Goal: Information Seeking & Learning: Learn about a topic

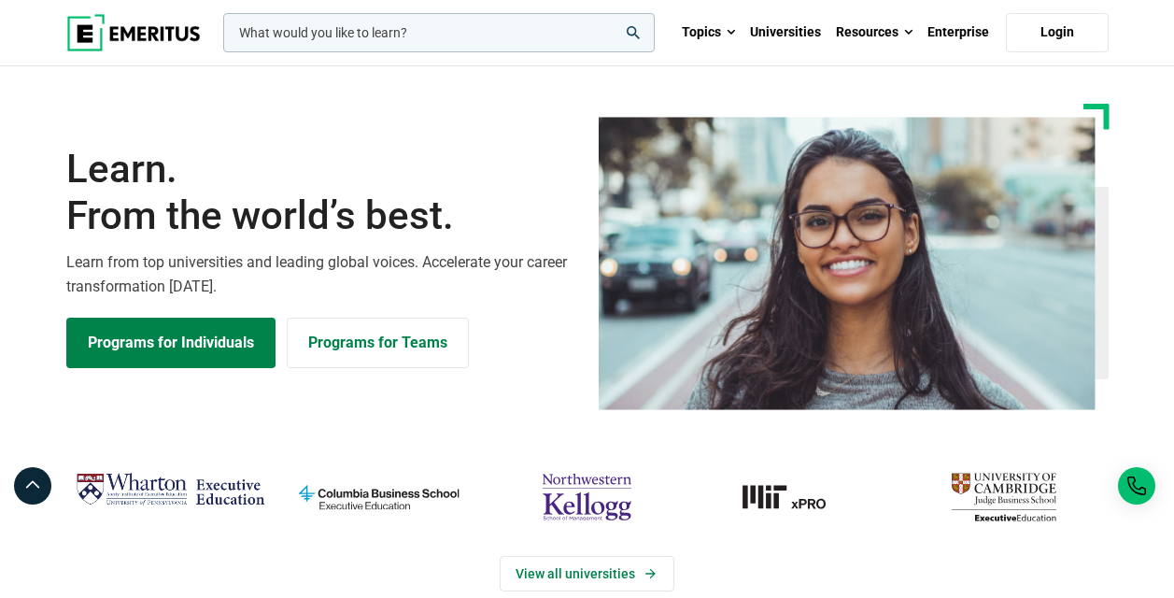
click at [489, 32] on input "woocommerce-product-search-field-0" at bounding box center [438, 32] width 431 height 39
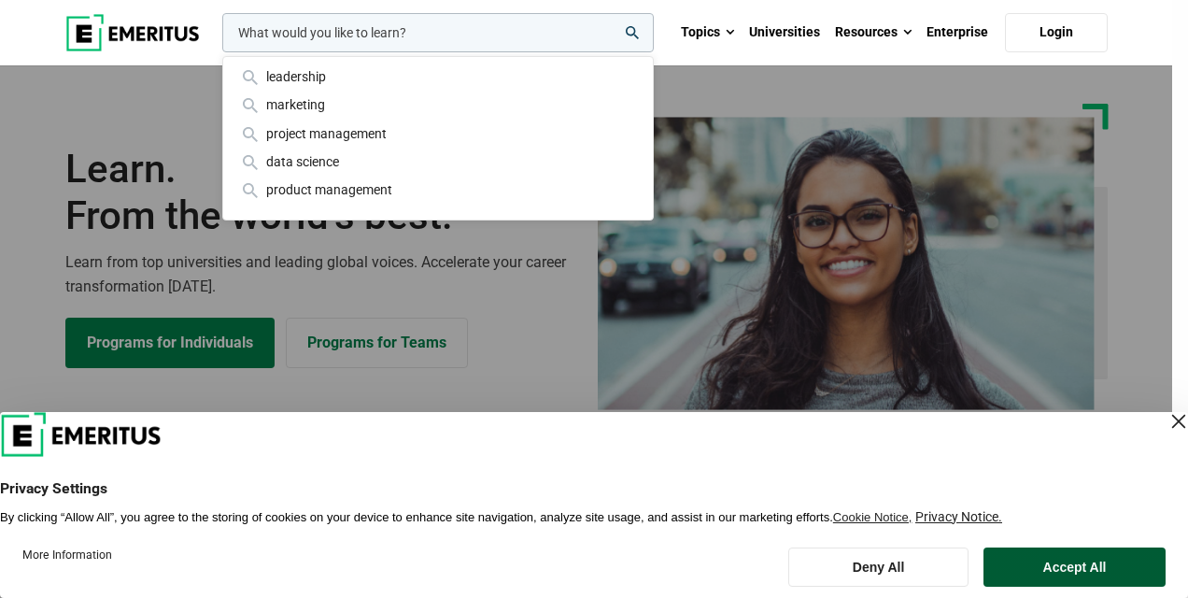
click at [1058, 556] on button "Accept All" at bounding box center [1074, 566] width 182 height 39
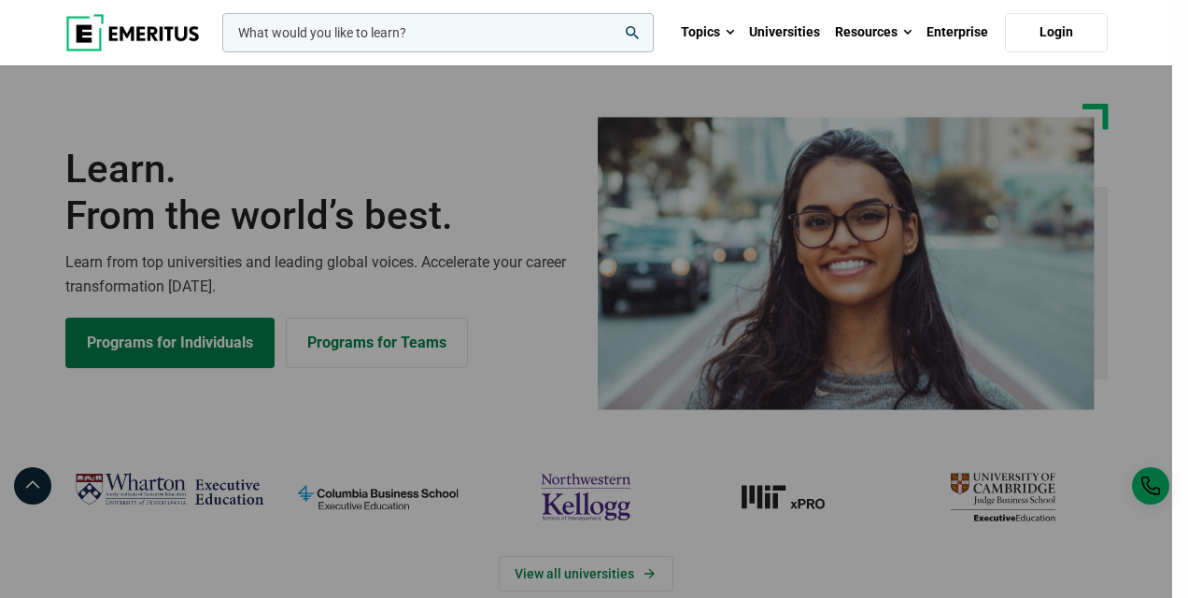
click at [387, 44] on input "woocommerce-product-search-field-0" at bounding box center [437, 32] width 431 height 39
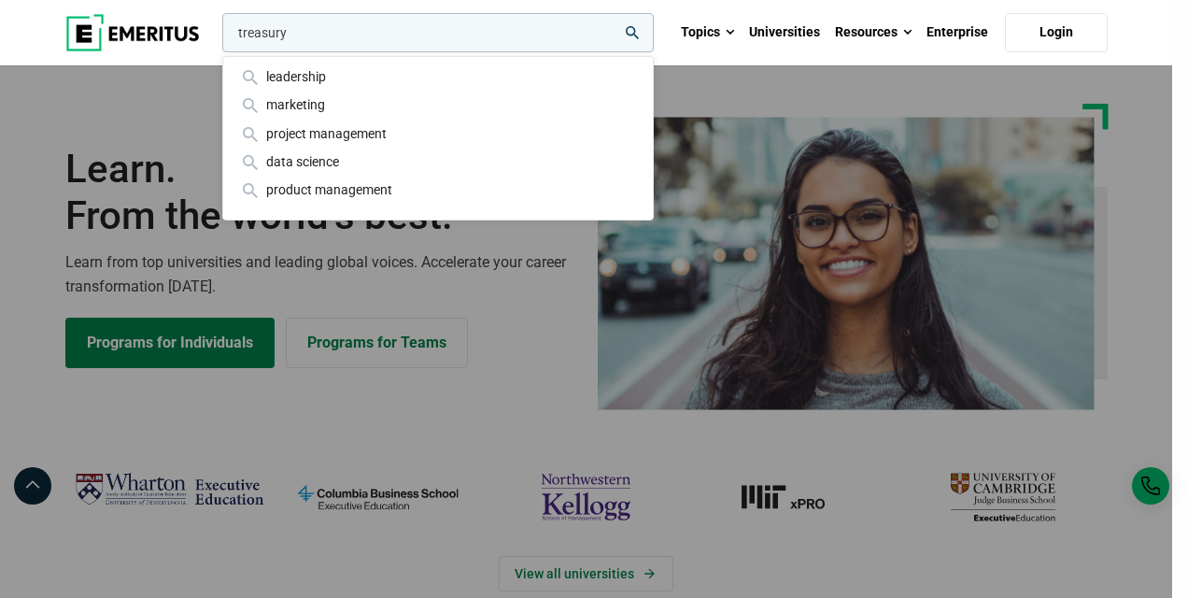
type input "treasury"
click at [636, 27] on icon "search" at bounding box center [632, 32] width 13 height 13
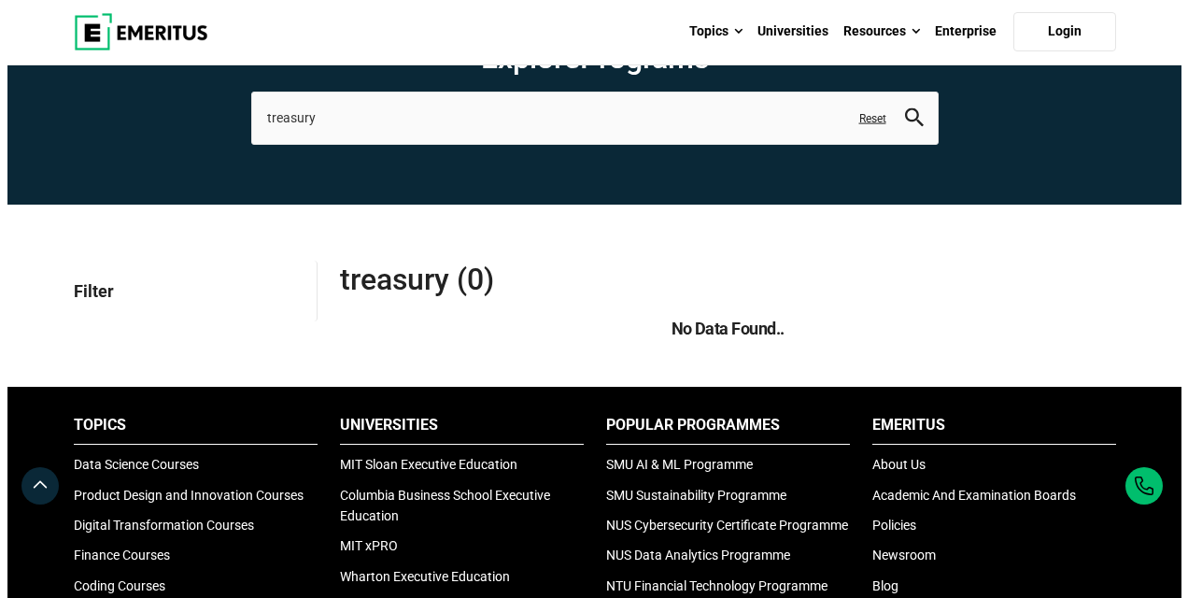
scroll to position [60, 0]
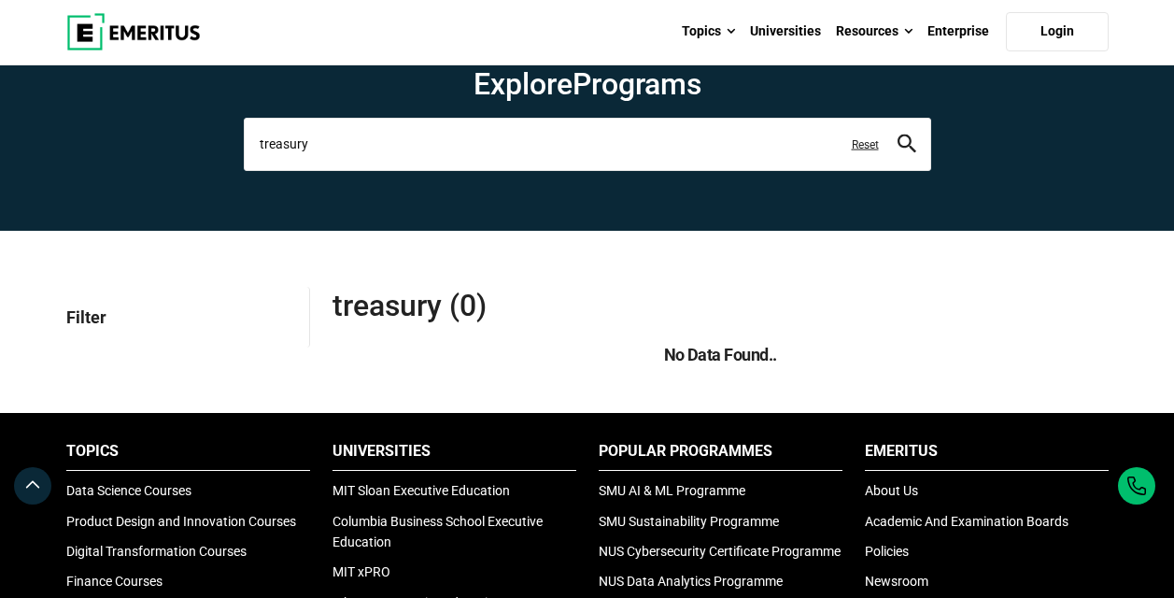
click at [464, 134] on input "treasury" at bounding box center [587, 144] width 687 height 52
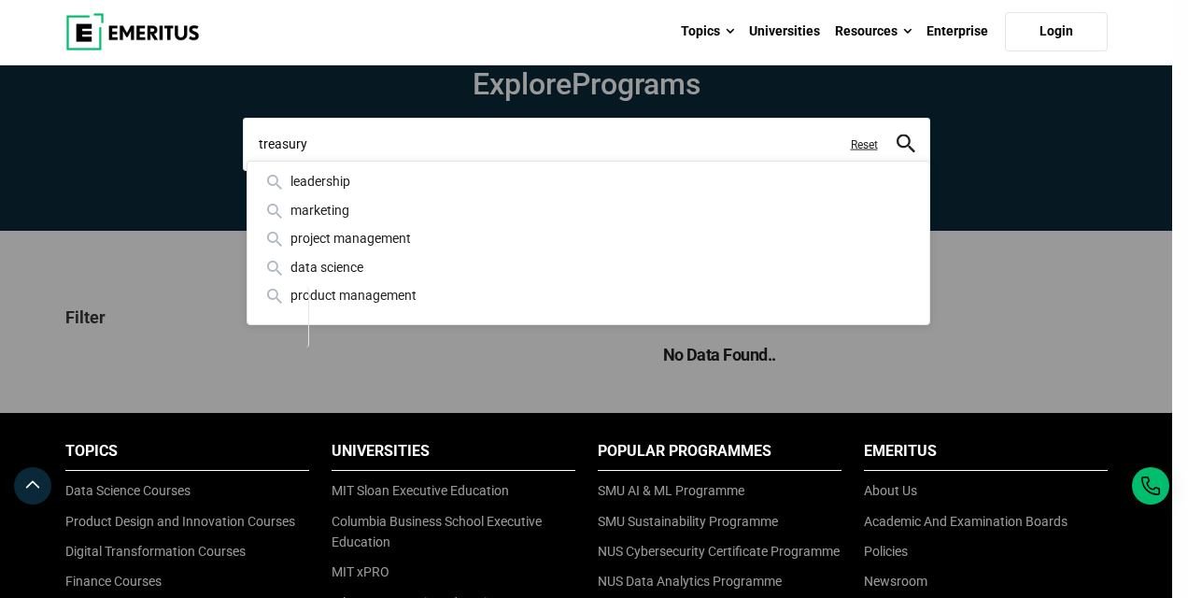
click at [464, 134] on input "treasury" at bounding box center [586, 144] width 687 height 52
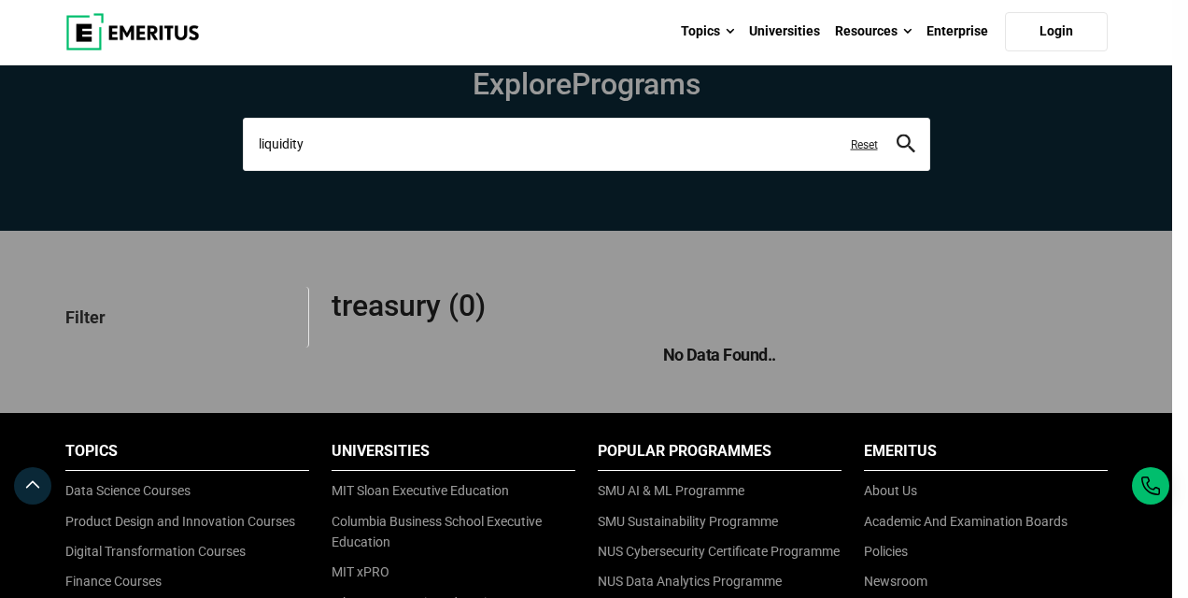
type input "liquidity"
click at [896, 134] on button "search" at bounding box center [905, 144] width 19 height 21
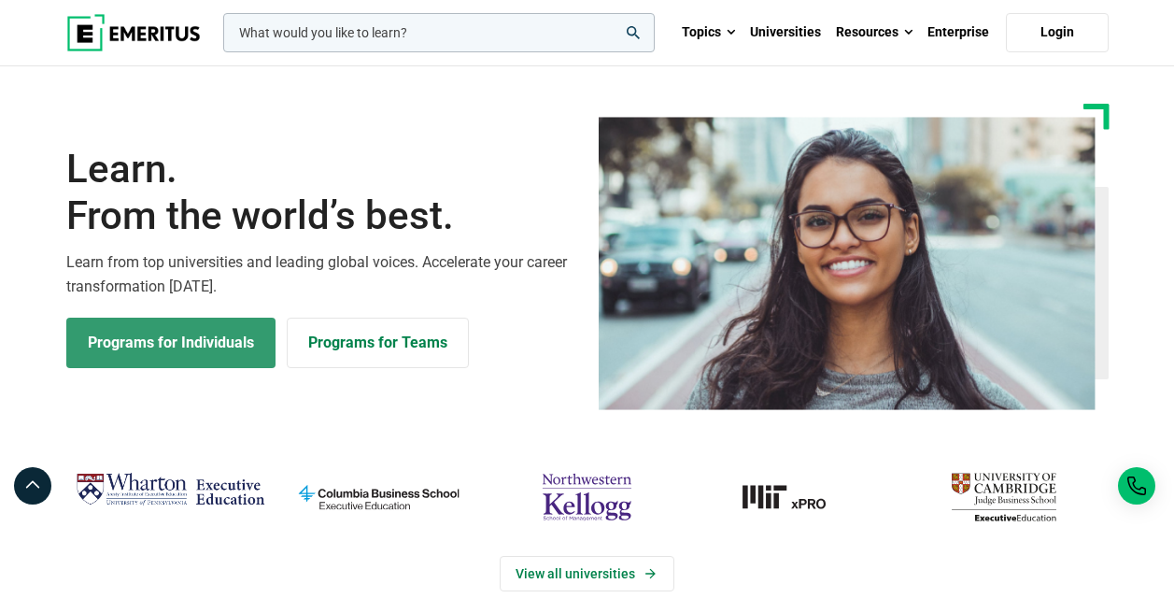
click at [203, 346] on link "Programs for Individuals" at bounding box center [170, 342] width 209 height 50
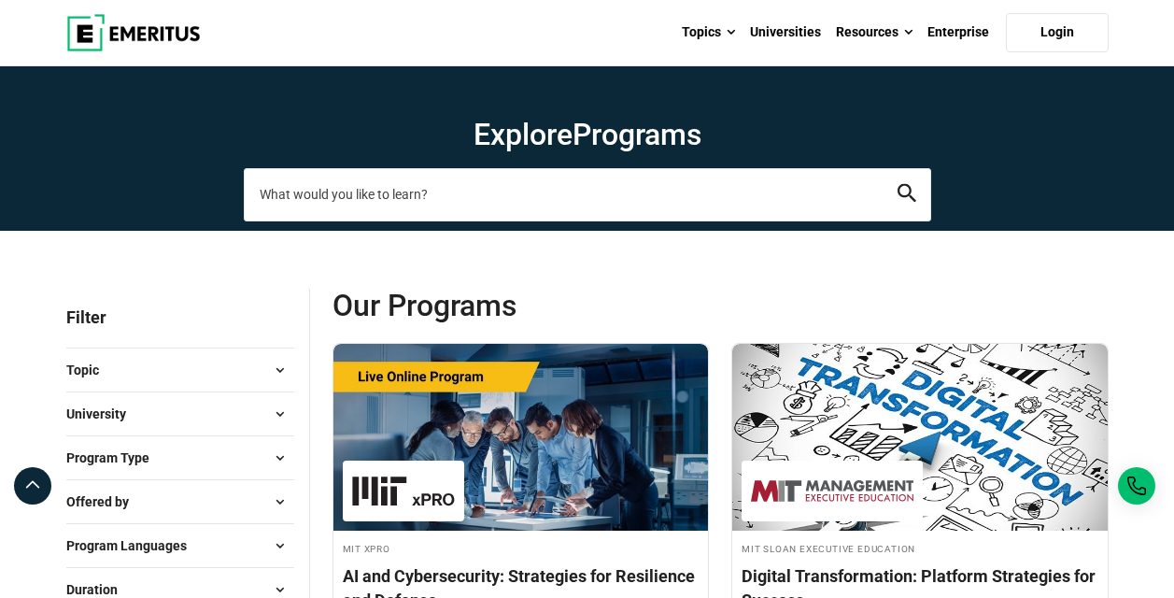
click at [464, 190] on input "search-page" at bounding box center [587, 194] width 687 height 52
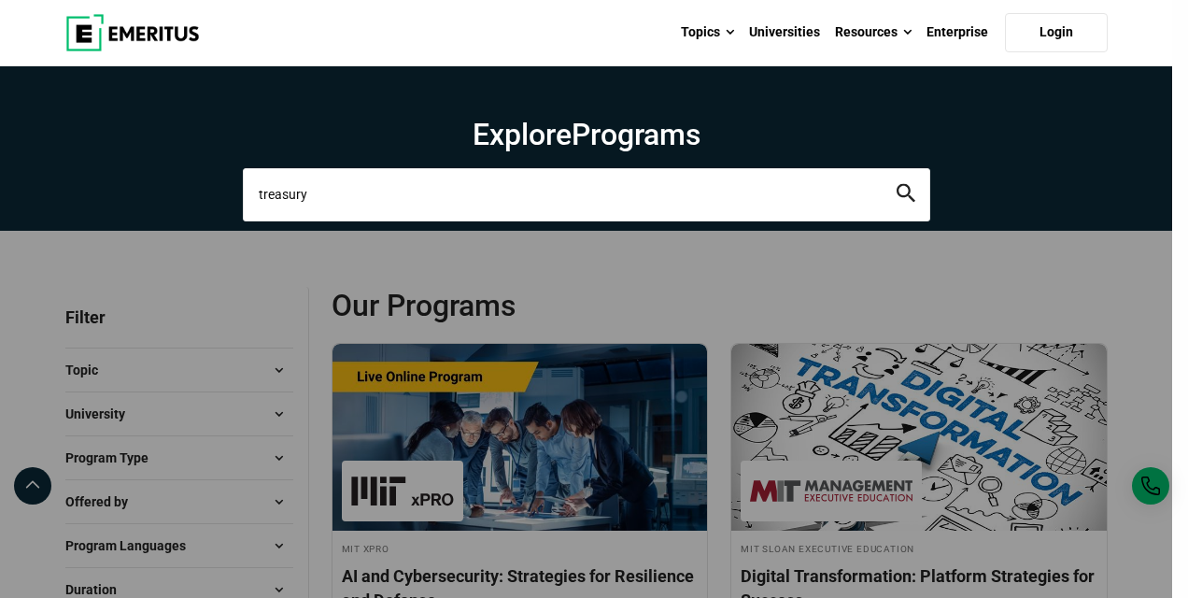
type input "treasury"
click at [896, 184] on button "search" at bounding box center [905, 194] width 19 height 21
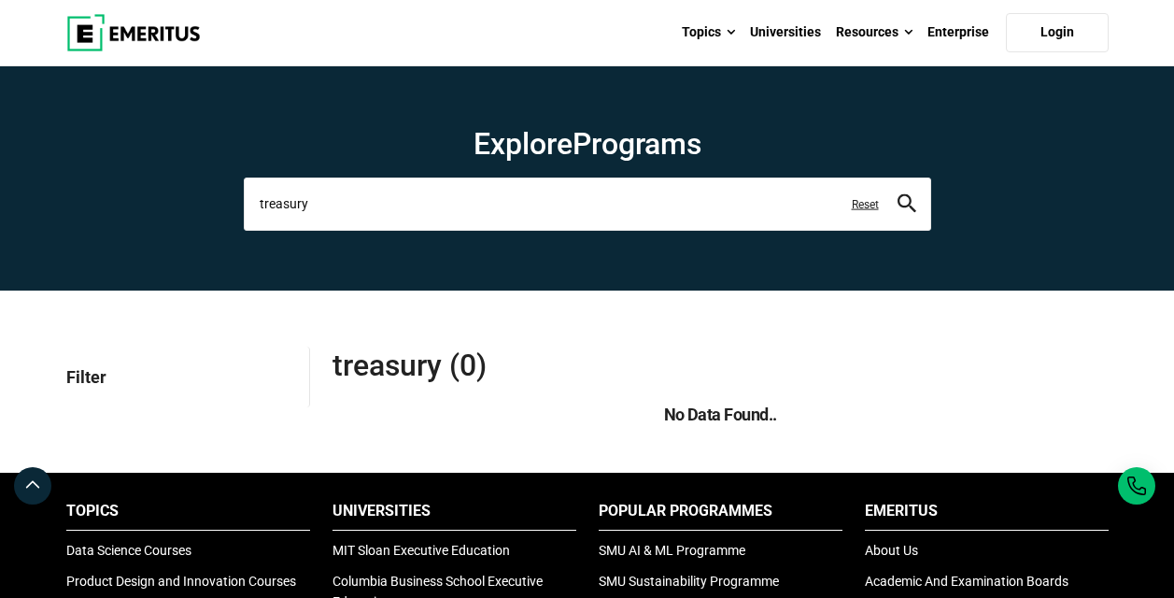
click at [707, 188] on input "treasury" at bounding box center [587, 203] width 687 height 52
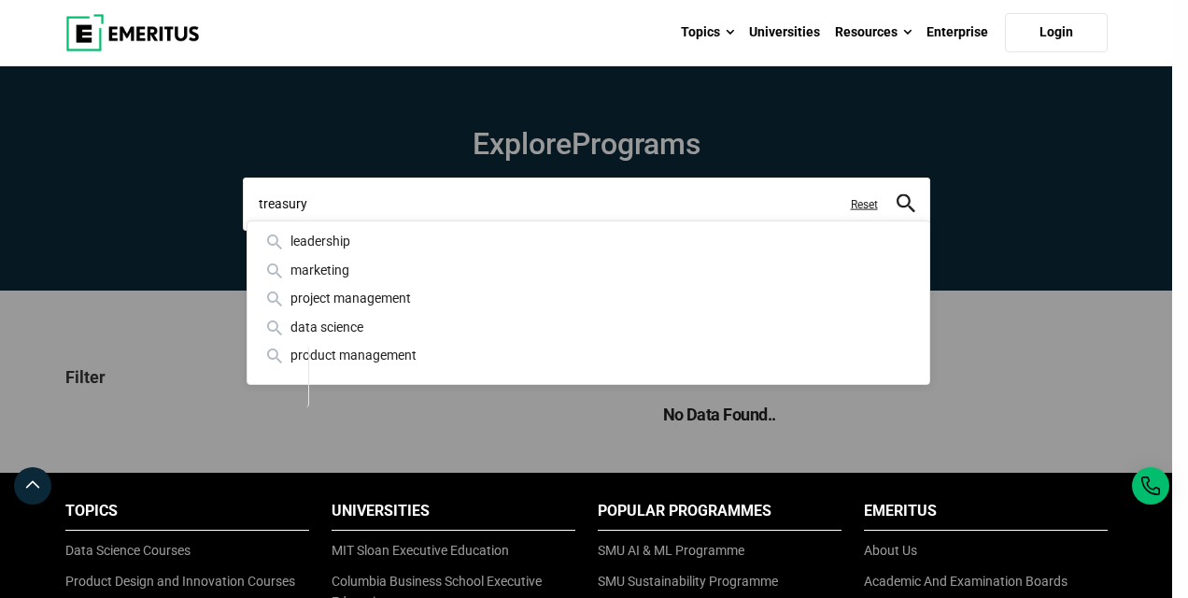
click at [707, 188] on input "treasury" at bounding box center [586, 203] width 687 height 52
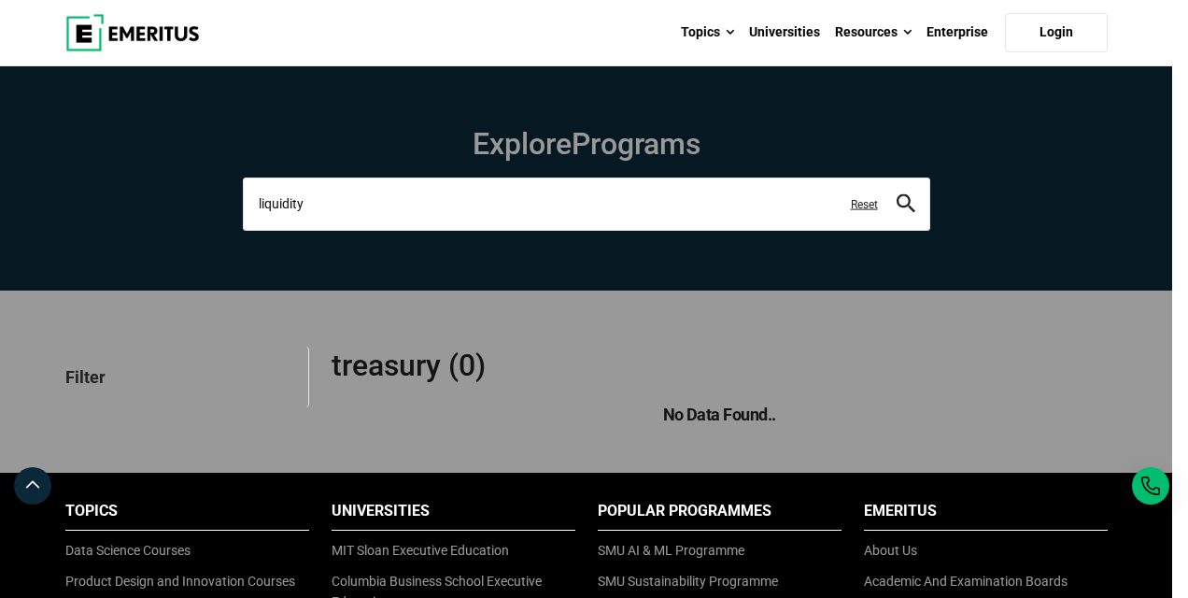
type input "liquidity"
click at [896, 193] on button "search" at bounding box center [905, 203] width 19 height 21
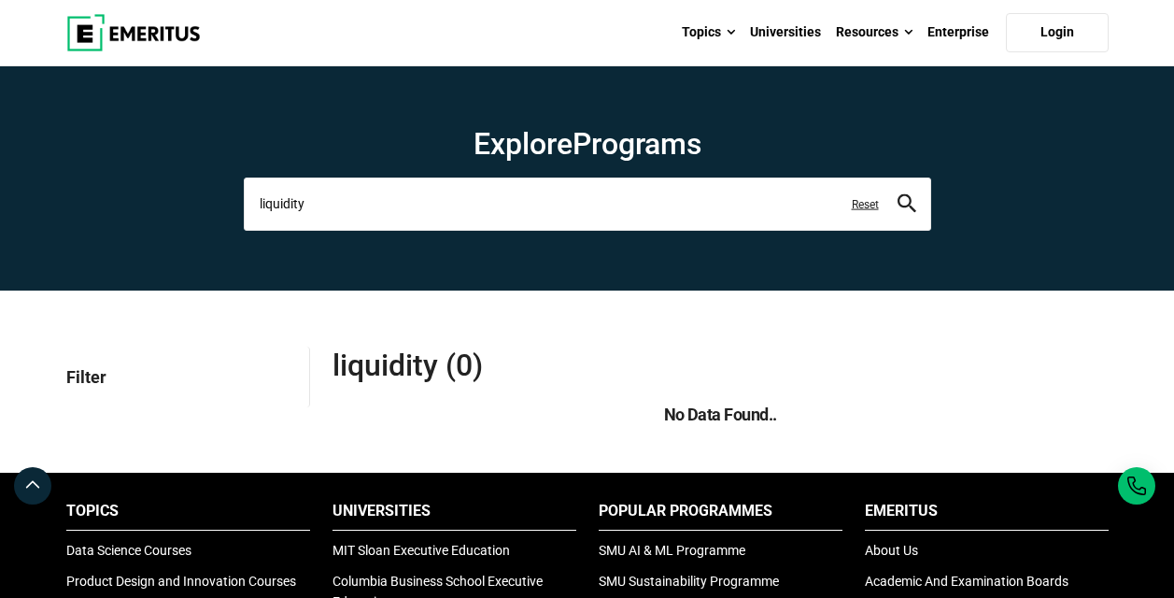
click at [456, 194] on input "liquidity" at bounding box center [587, 203] width 687 height 52
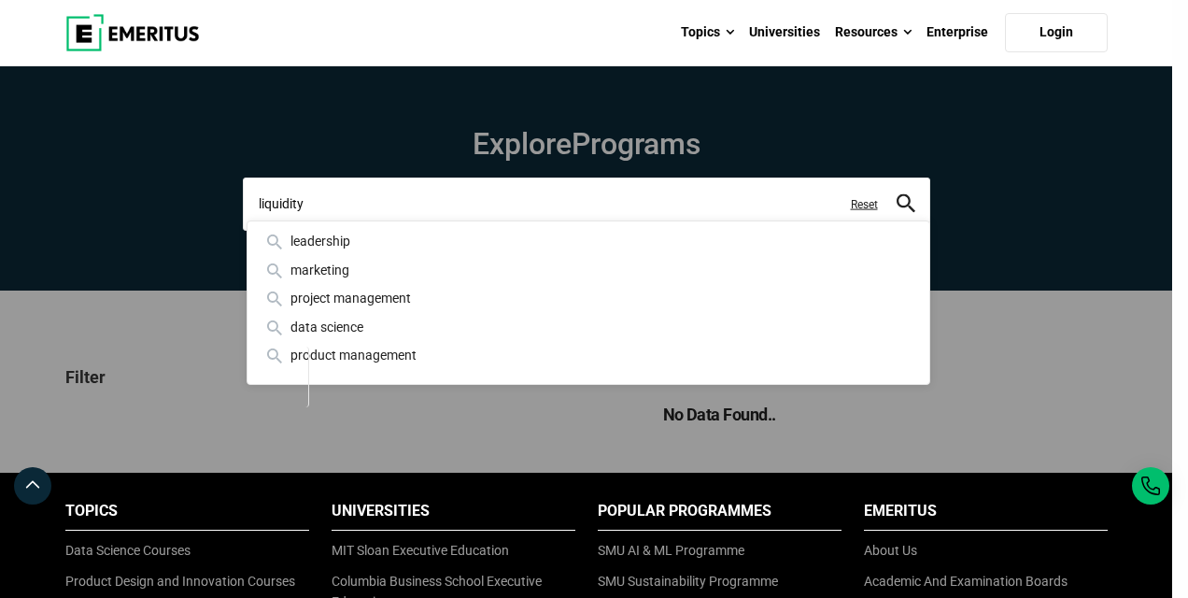
click at [456, 194] on input "liquidity" at bounding box center [586, 203] width 687 height 52
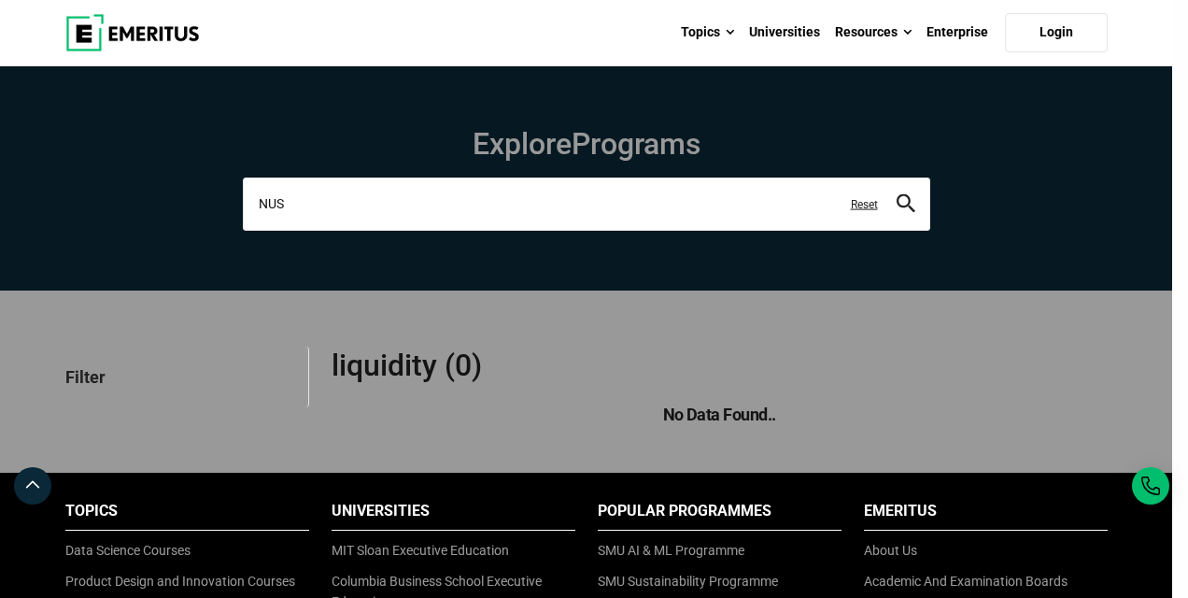
type input "NUS"
click at [896, 193] on button "search" at bounding box center [905, 203] width 19 height 21
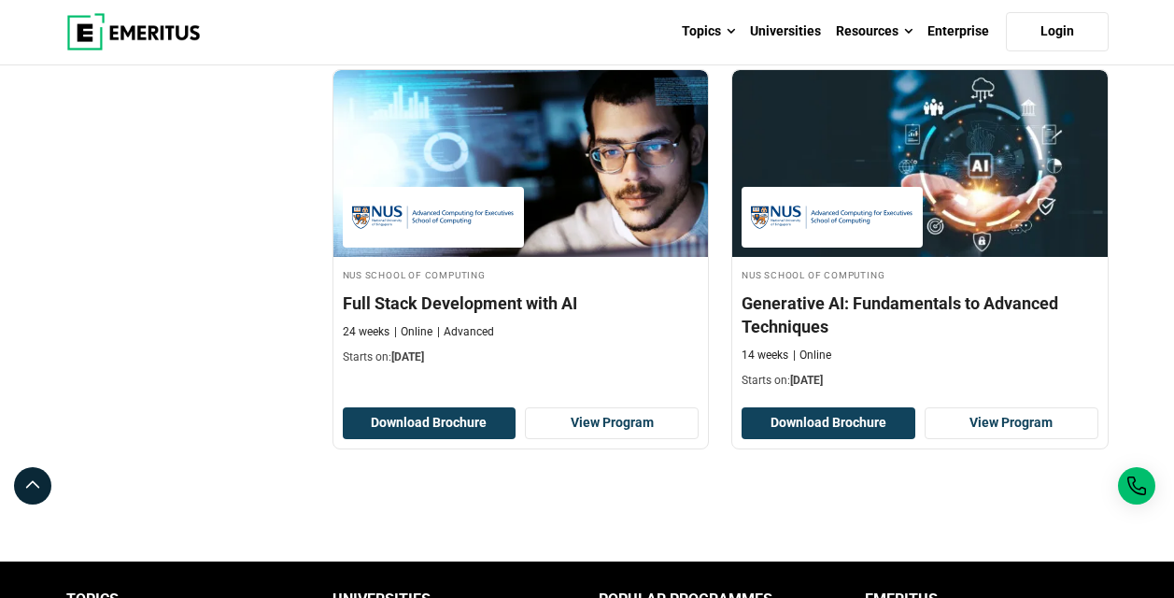
scroll to position [3013, 0]
